Goal: Check status: Check status

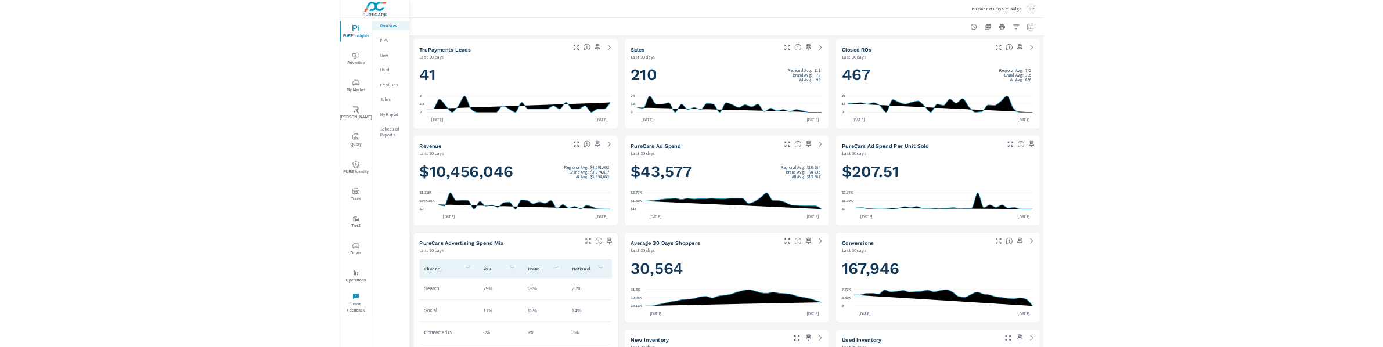
scroll to position [1, 0]
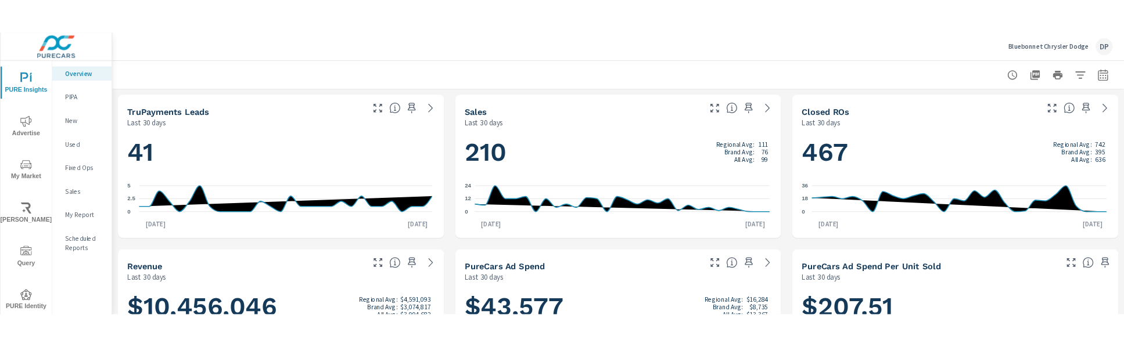
scroll to position [1, 0]
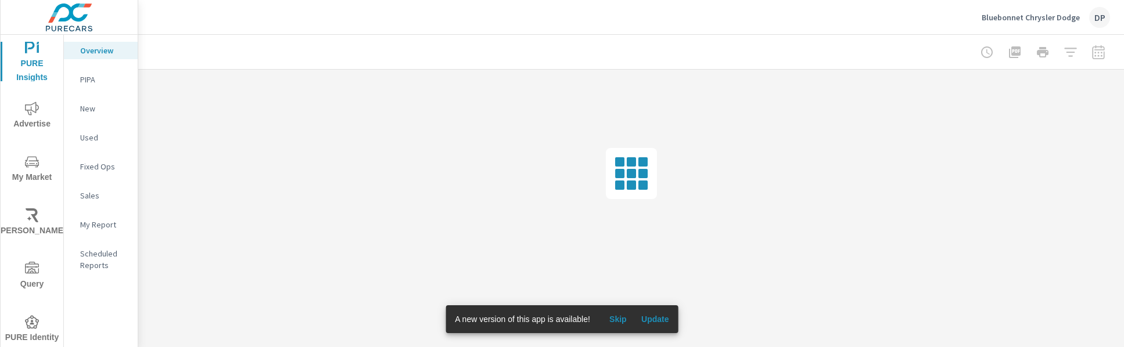
click at [663, 319] on span "Update" at bounding box center [655, 319] width 28 height 10
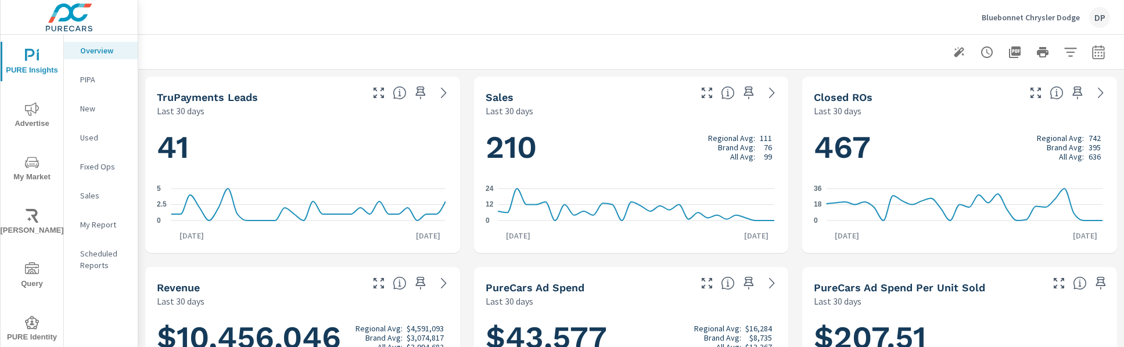
scroll to position [1, 0]
click at [956, 47] on icon "button" at bounding box center [959, 52] width 14 height 14
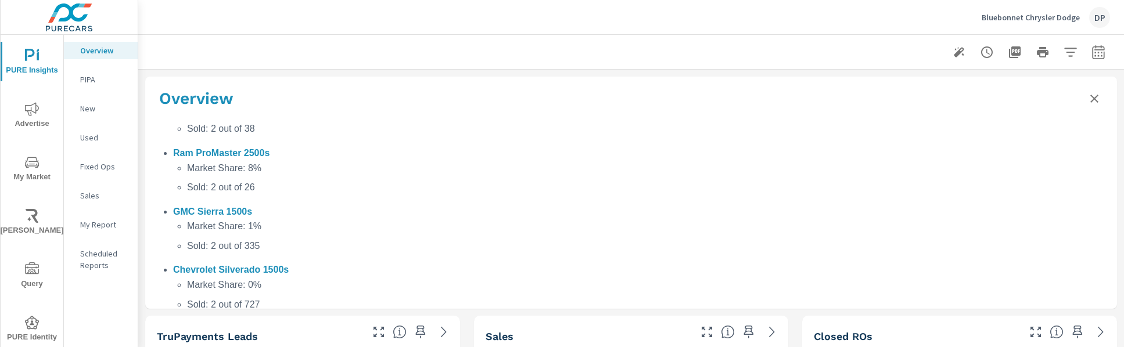
scroll to position [969, 0]
